Goal: Information Seeking & Learning: Check status

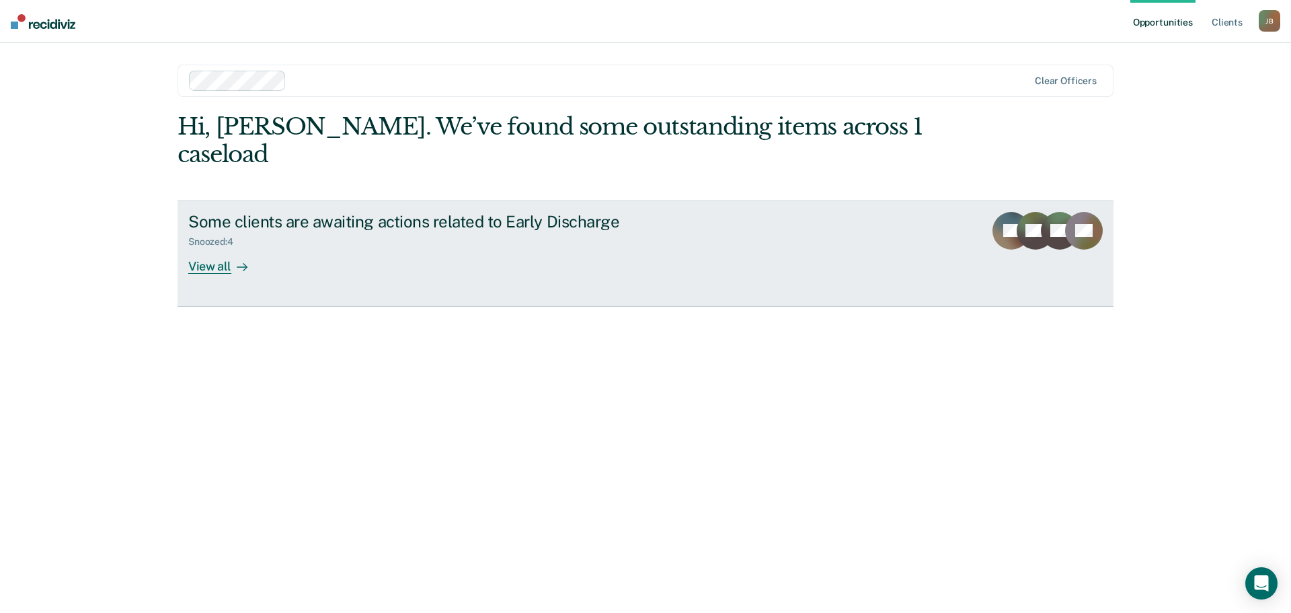
click at [204, 248] on div "View all" at bounding box center [225, 261] width 75 height 26
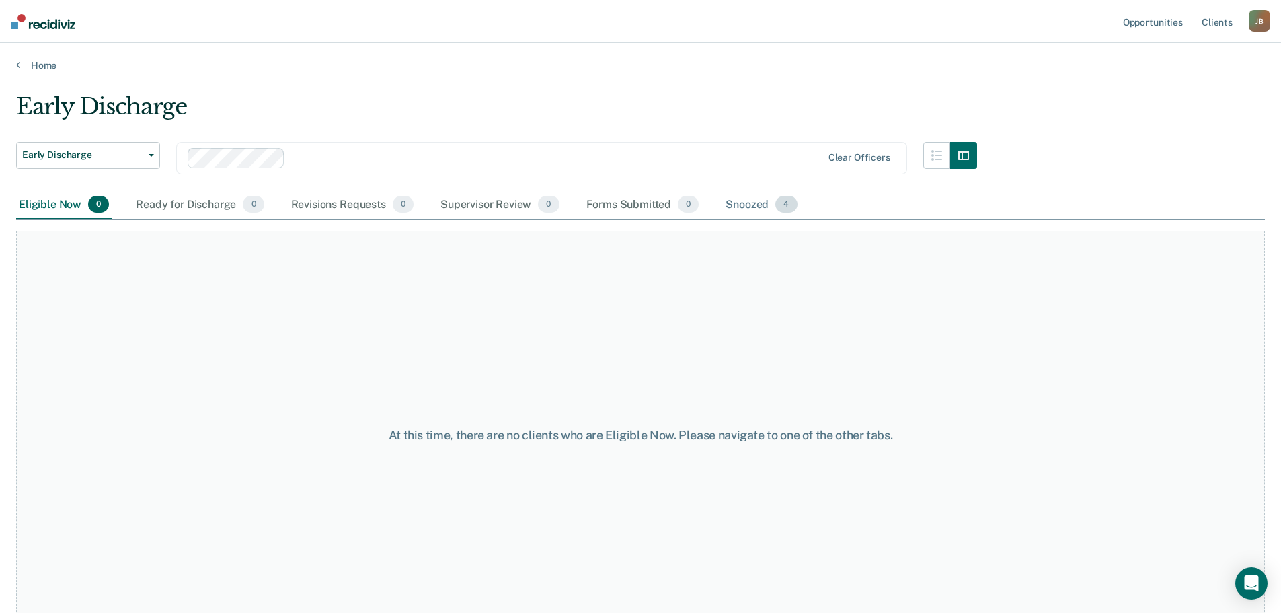
click at [751, 204] on div "Snoozed 4" at bounding box center [761, 205] width 77 height 30
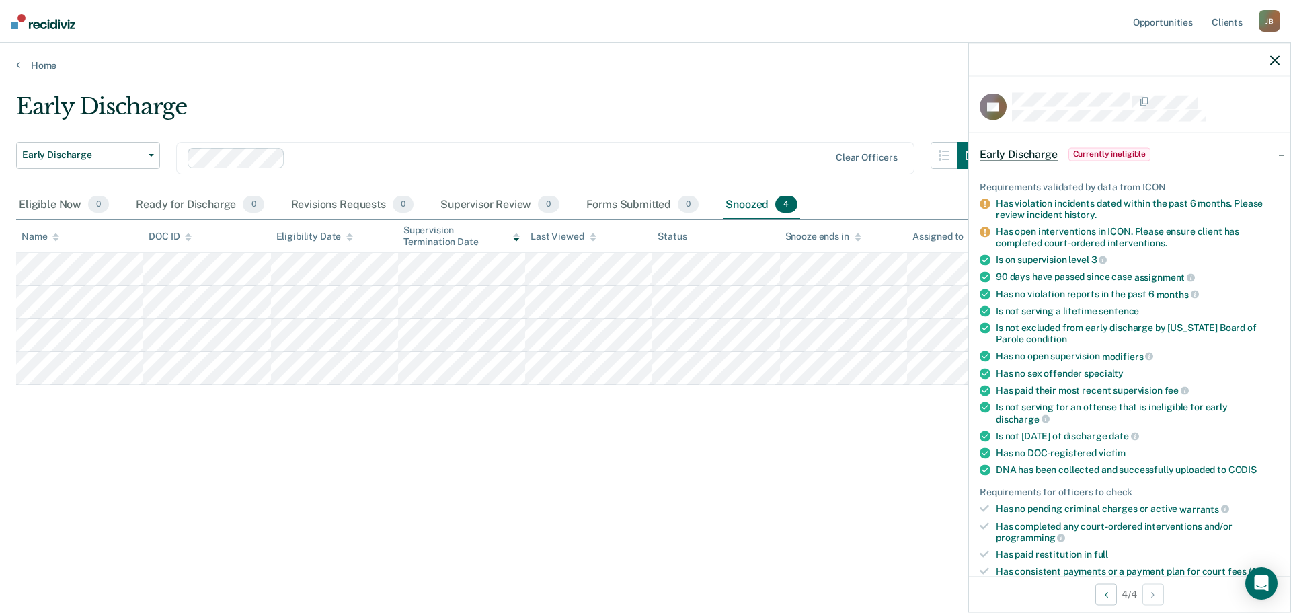
click at [1279, 61] on icon "button" at bounding box center [1275, 59] width 9 height 9
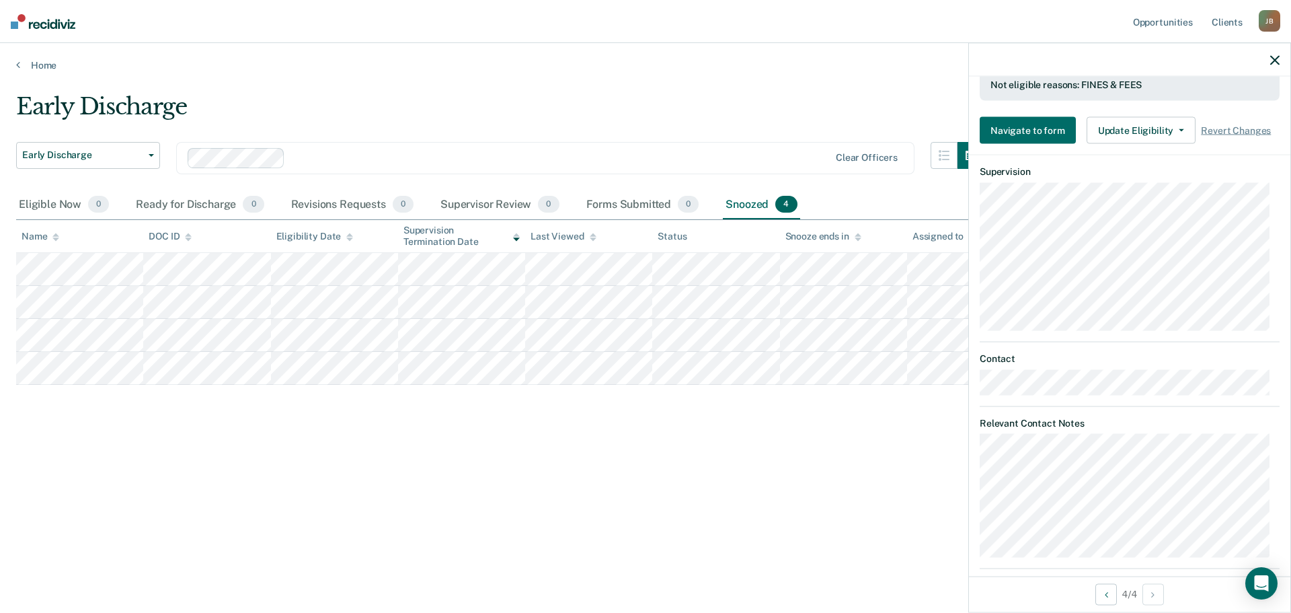
scroll to position [599, 0]
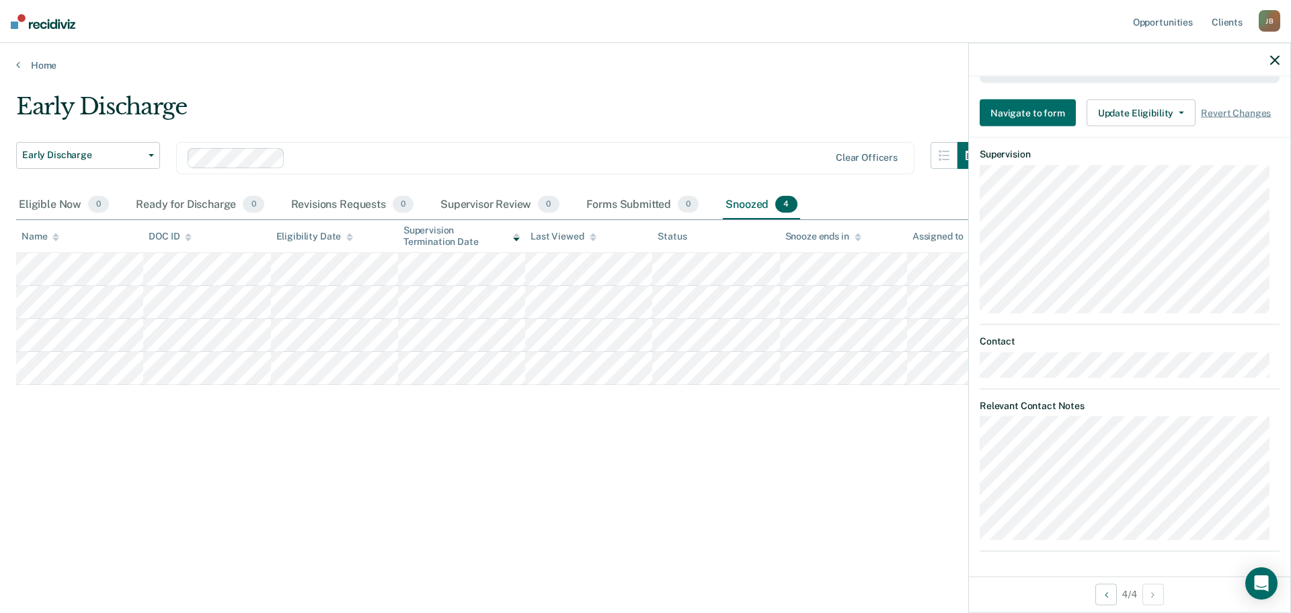
click at [1275, 56] on icon "button" at bounding box center [1275, 59] width 9 height 9
